Goal: Task Accomplishment & Management: Complete application form

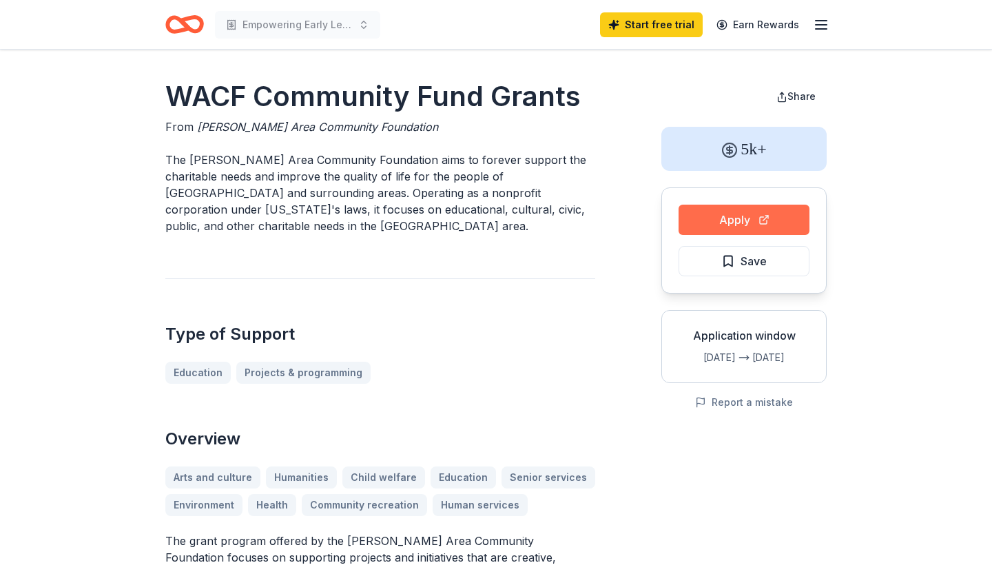
click at [763, 218] on button "Apply" at bounding box center [743, 220] width 131 height 30
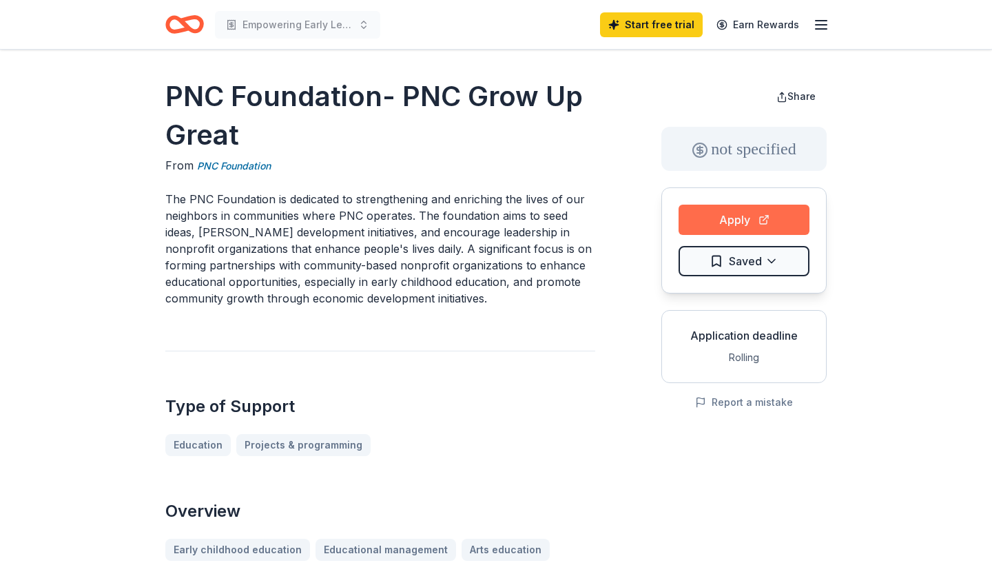
click at [727, 214] on button "Apply" at bounding box center [743, 220] width 131 height 30
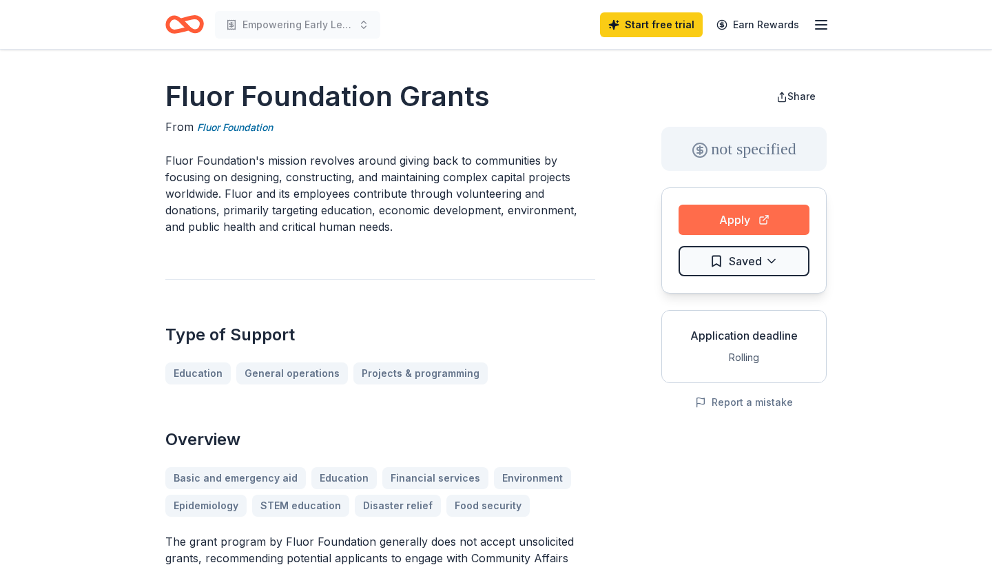
click at [719, 211] on button "Apply" at bounding box center [743, 220] width 131 height 30
